Goal: Check status: Check status

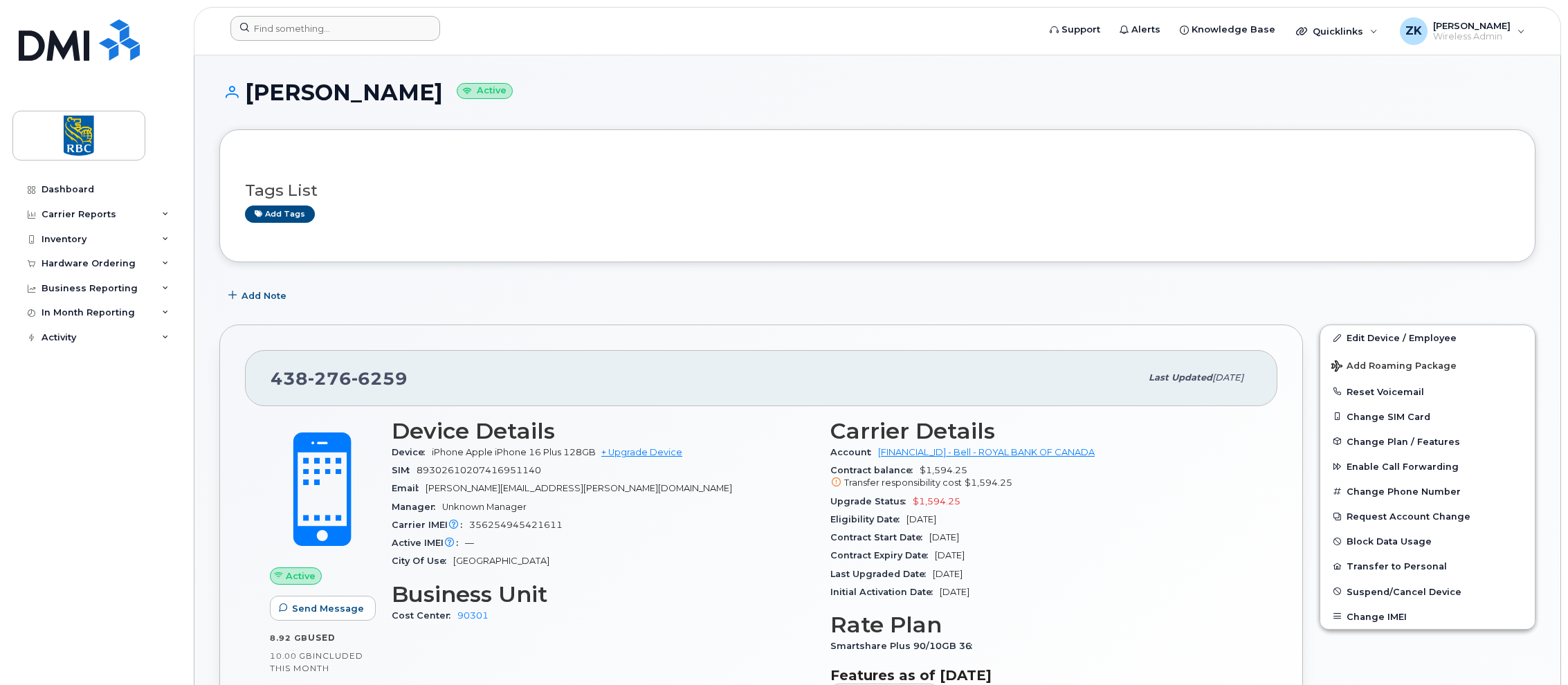
scroll to position [138, 0]
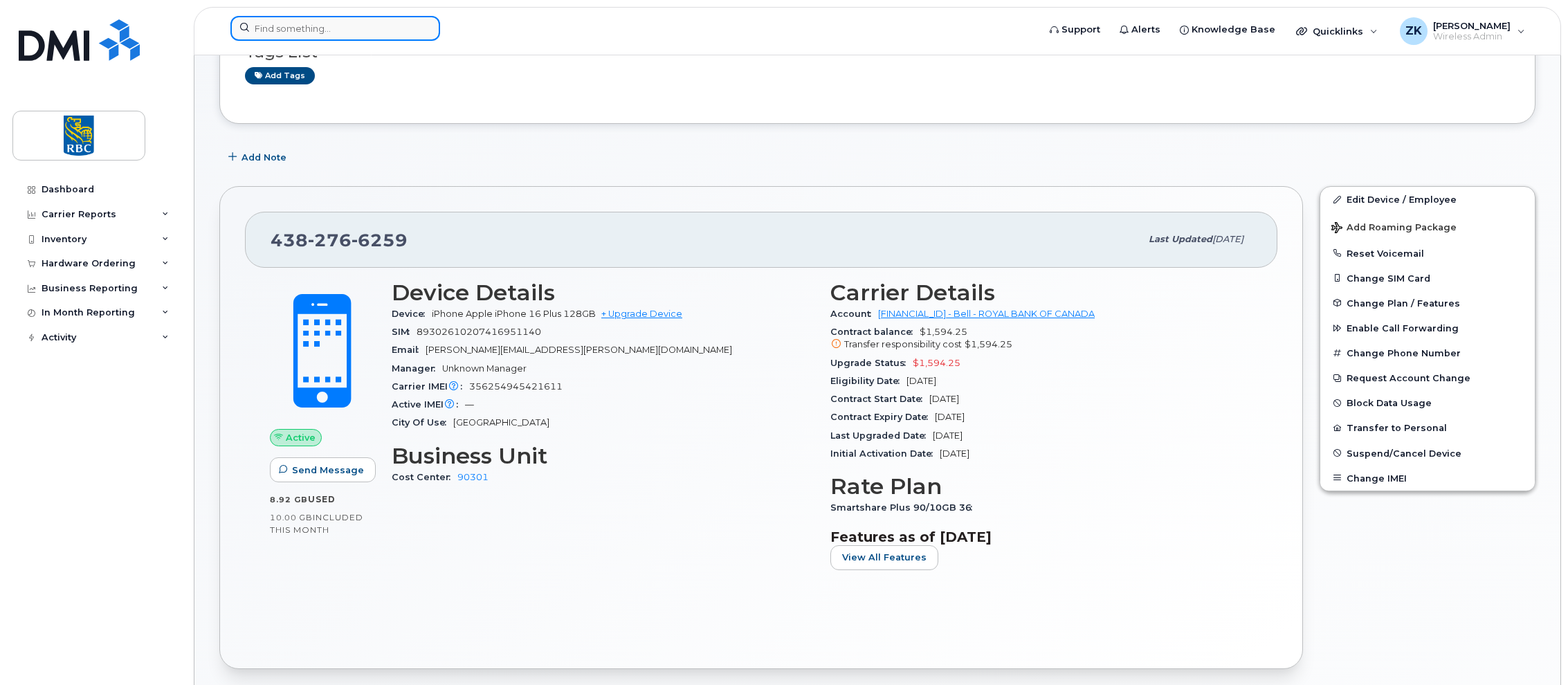
click at [321, 26] on input at bounding box center [335, 28] width 209 height 25
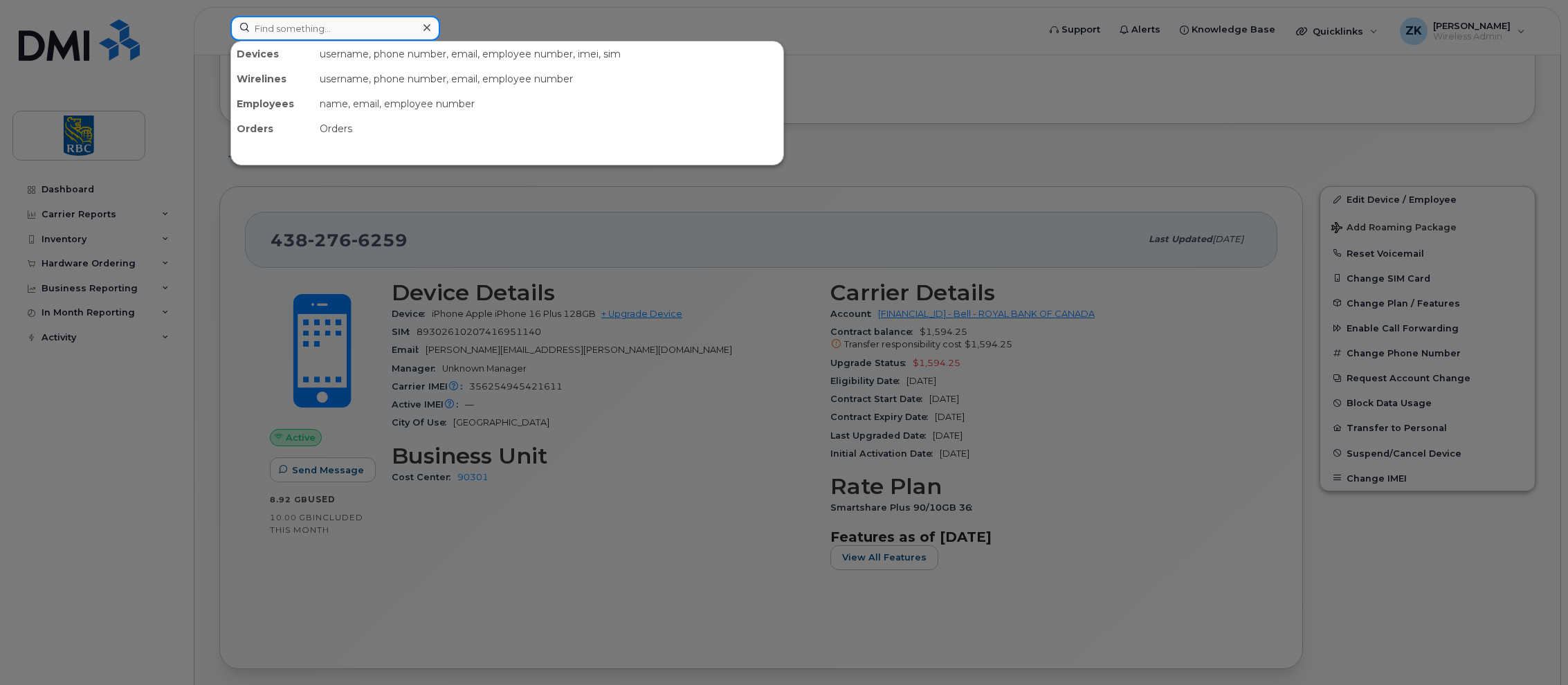
paste input "4163571017"
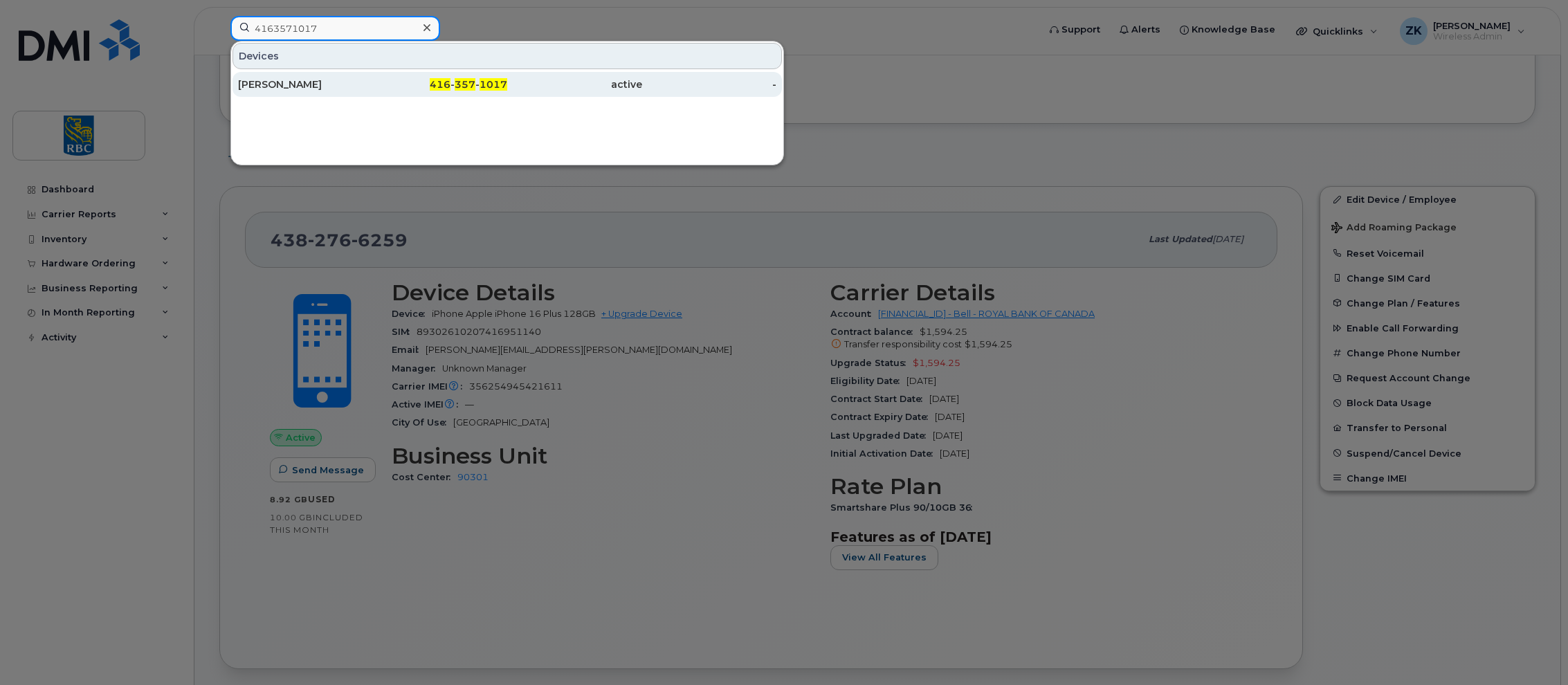
type input "4163571017"
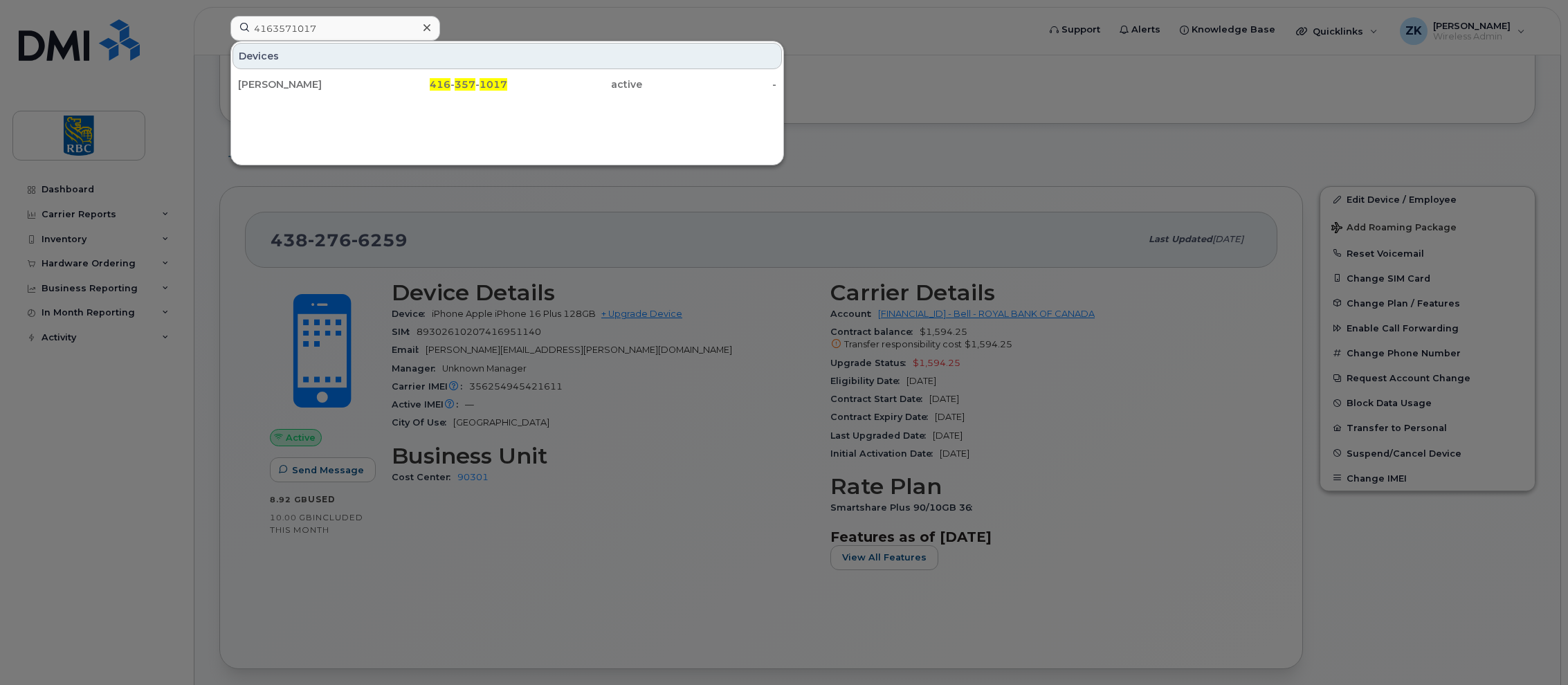
drag, startPoint x: 266, startPoint y: 85, endPoint x: 431, endPoint y: 97, distance: 165.4
click at [266, 85] on div "[PERSON_NAME]" at bounding box center [306, 85] width 135 height 14
